Goal: Find specific page/section: Find specific page/section

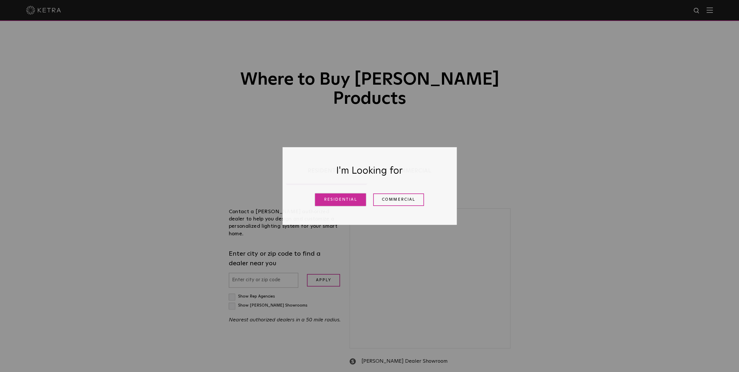
click at [352, 203] on link "Residential" at bounding box center [340, 199] width 51 height 12
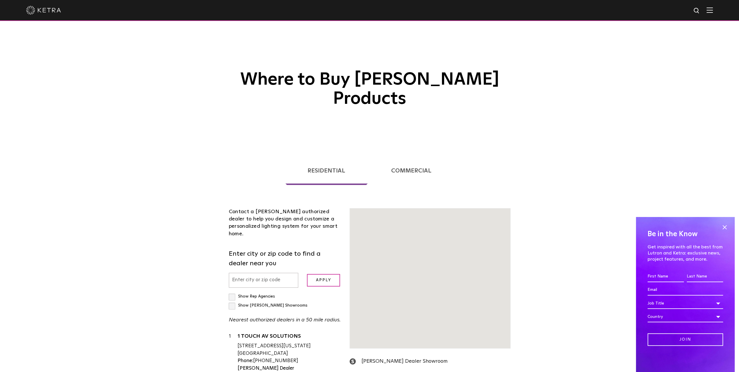
scroll to position [148, 0]
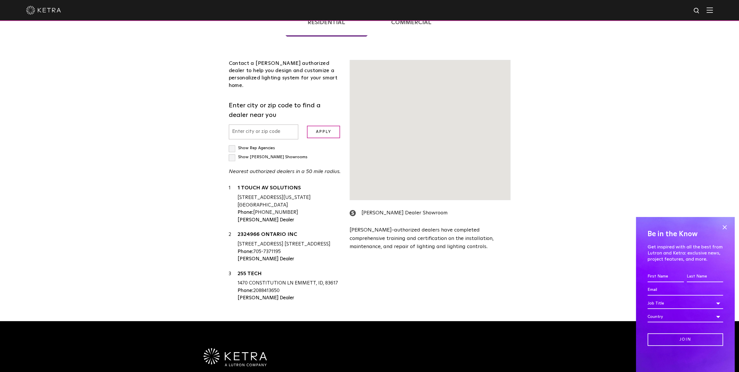
click at [272, 124] on input "text" at bounding box center [264, 131] width 70 height 15
click at [267, 124] on input "text" at bounding box center [264, 131] width 70 height 15
click at [264, 124] on input "text" at bounding box center [264, 131] width 70 height 15
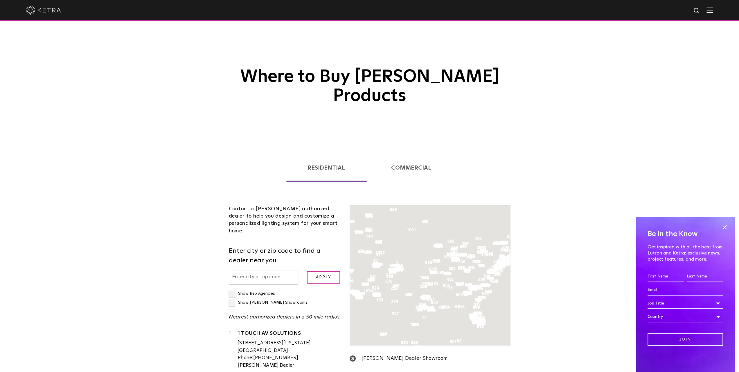
click at [260, 270] on input "text" at bounding box center [264, 277] width 70 height 15
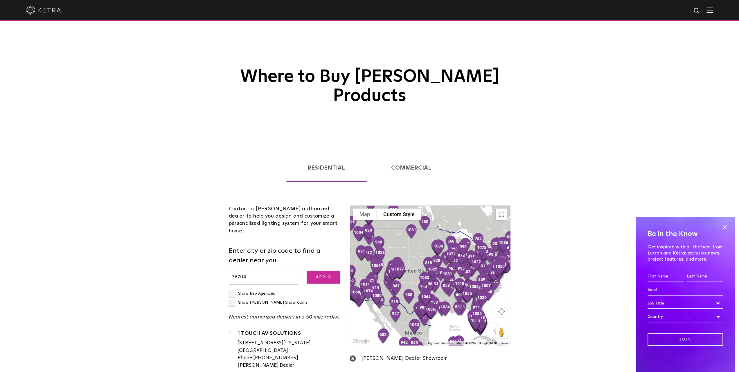
type input "78704"
click at [330, 271] on input "Apply" at bounding box center [323, 277] width 33 height 12
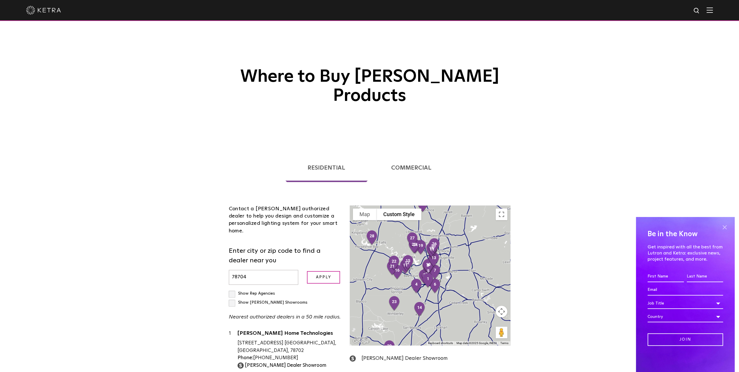
click at [725, 226] on span at bounding box center [724, 227] width 9 height 9
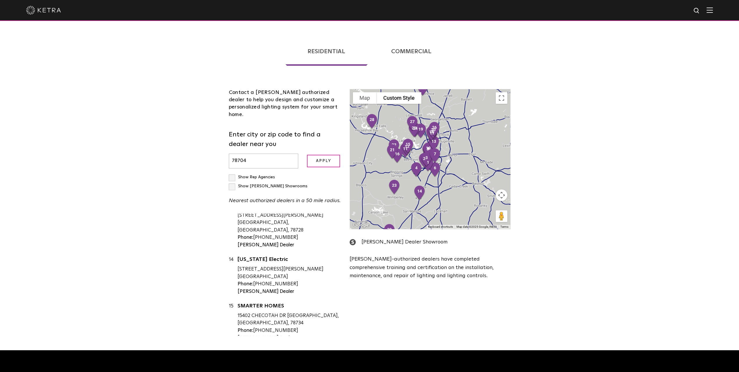
scroll to position [531, 0]
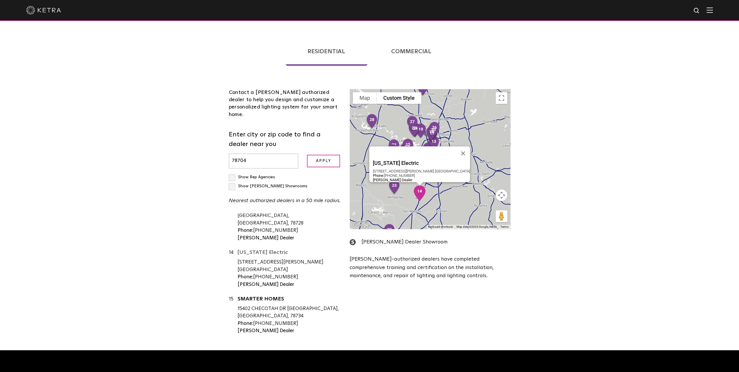
click at [265, 250] on link "[US_STATE] Electric" at bounding box center [290, 253] width 104 height 7
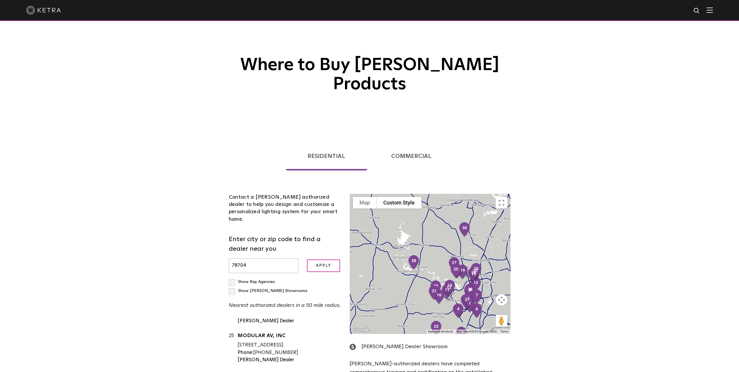
scroll to position [0, 0]
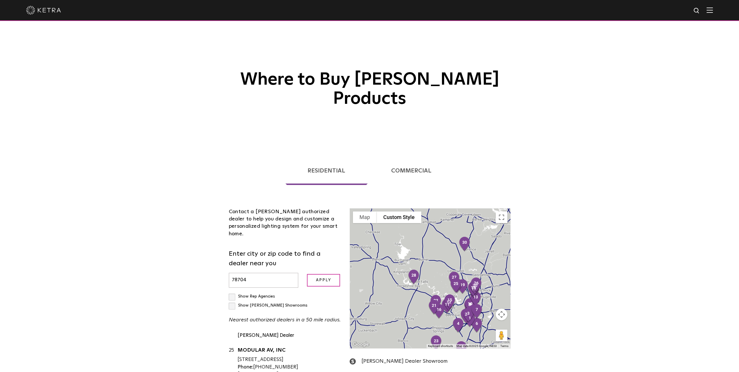
click at [411, 156] on link "Commercial" at bounding box center [411, 170] width 85 height 28
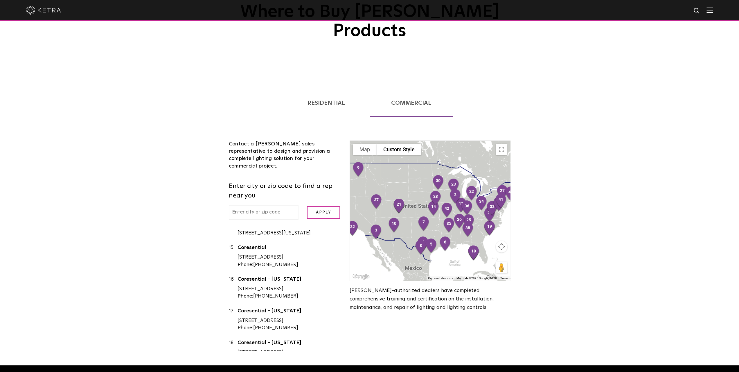
scroll to position [307, 0]
